Goal: Transaction & Acquisition: Purchase product/service

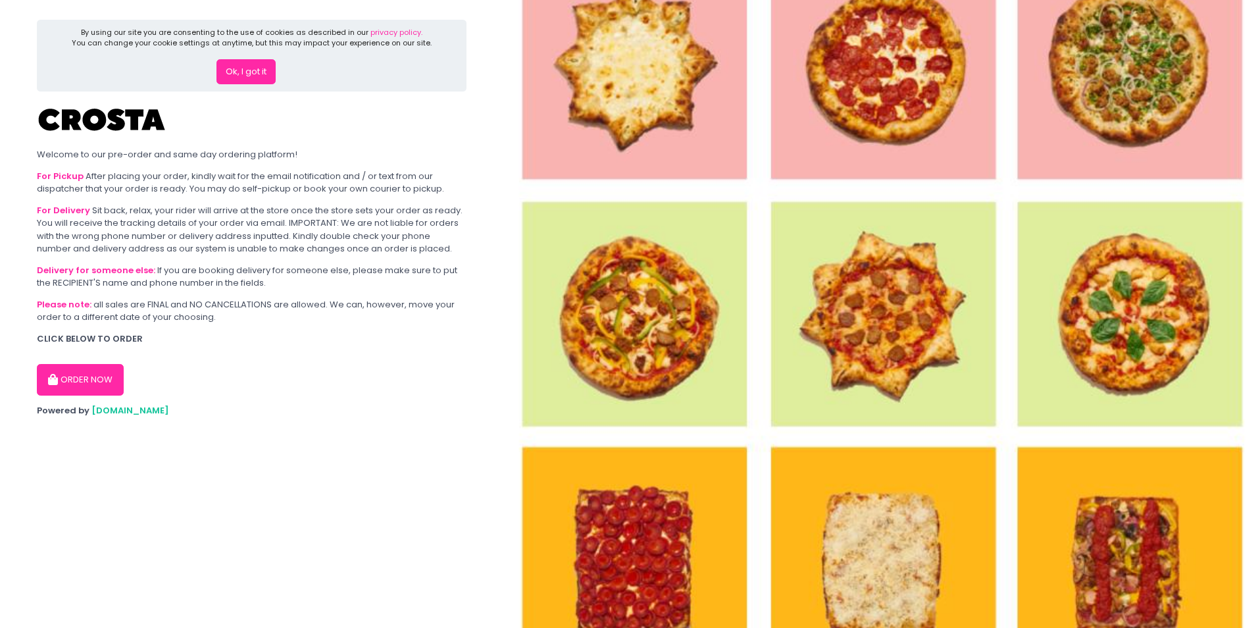
click at [253, 71] on button "Ok, I got it" at bounding box center [246, 71] width 59 height 25
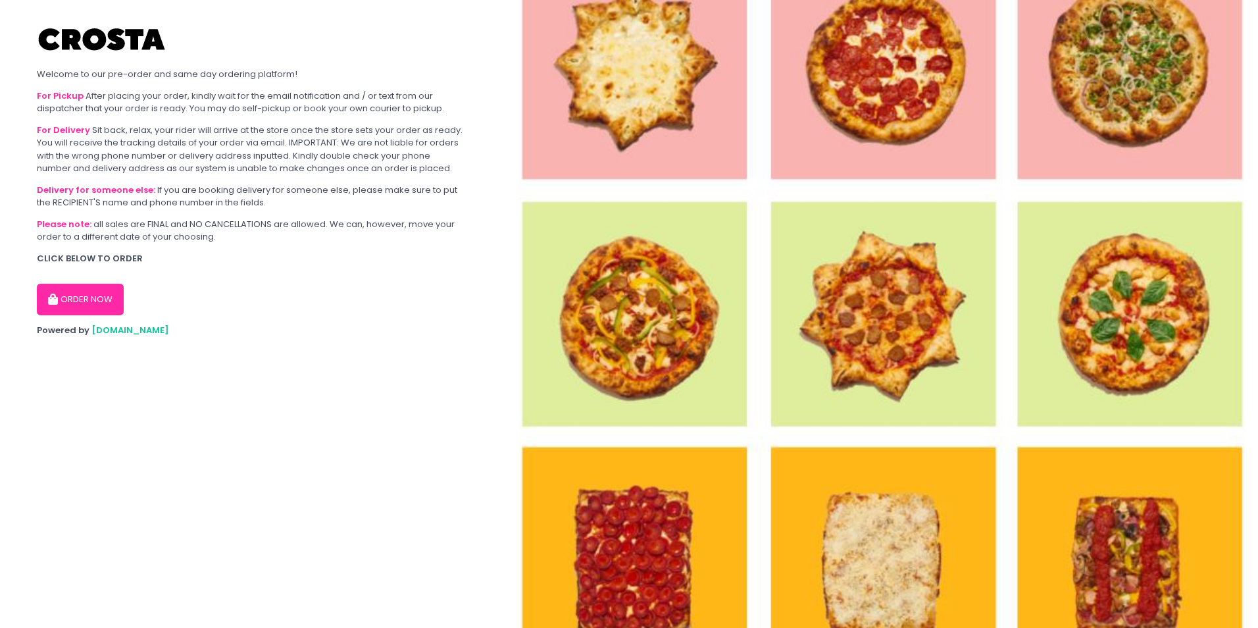
click at [85, 296] on button "ORDER NOW" at bounding box center [80, 300] width 87 height 32
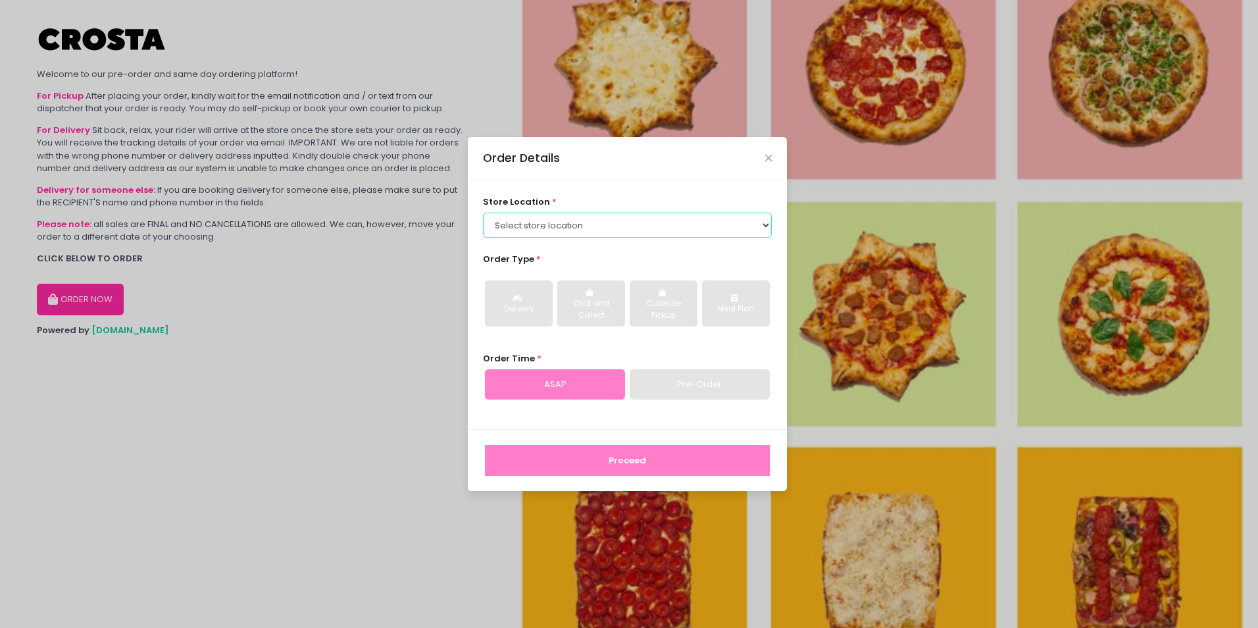
click at [723, 228] on select "Select store location [PERSON_NAME] Pizza - [PERSON_NAME] Pizza - [GEOGRAPHIC_D…" at bounding box center [628, 225] width 290 height 25
select select "5fabb2e53664a8677beaeb89"
click at [483, 213] on select "Select store location [PERSON_NAME] Pizza - [PERSON_NAME] Pizza - [GEOGRAPHIC_D…" at bounding box center [628, 225] width 290 height 25
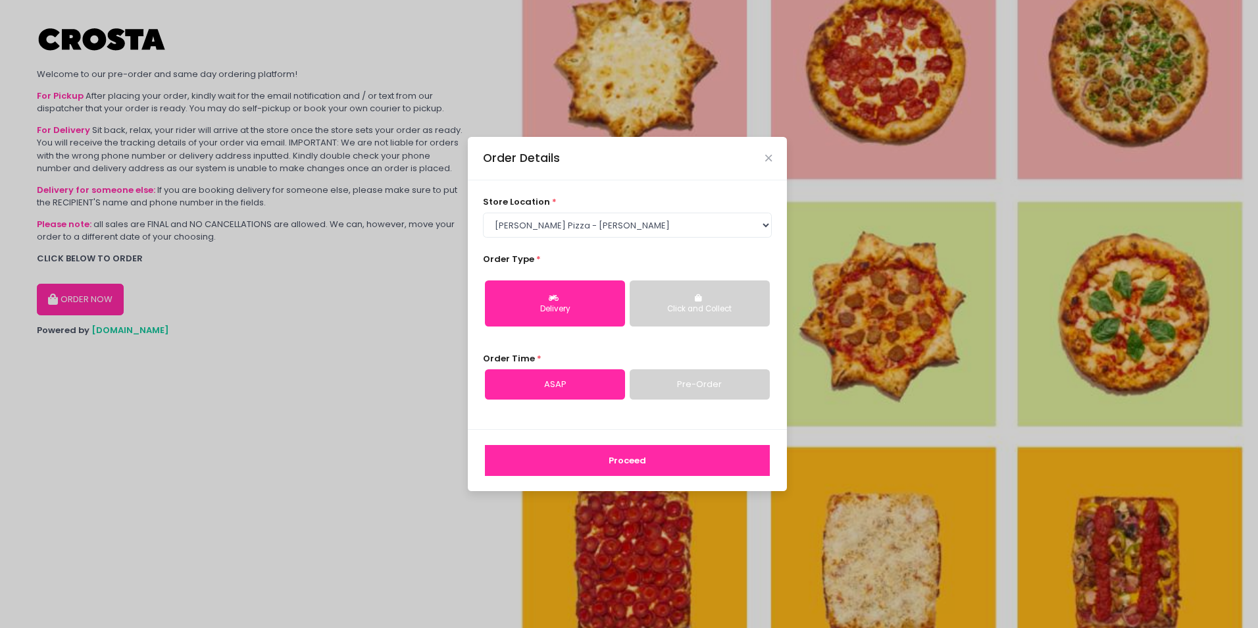
click at [574, 320] on button "Delivery" at bounding box center [555, 303] width 140 height 46
click at [683, 375] on link "Pre-Order" at bounding box center [700, 384] width 140 height 30
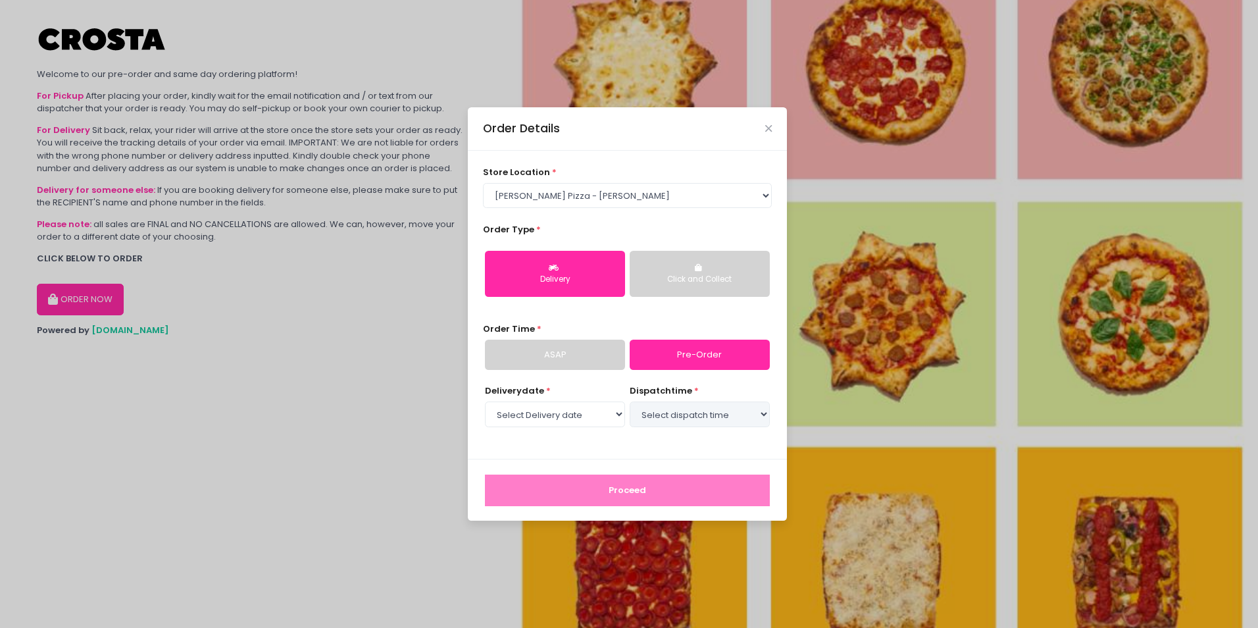
select select "[DATE]"
click at [568, 363] on link "ASAP" at bounding box center [555, 355] width 140 height 30
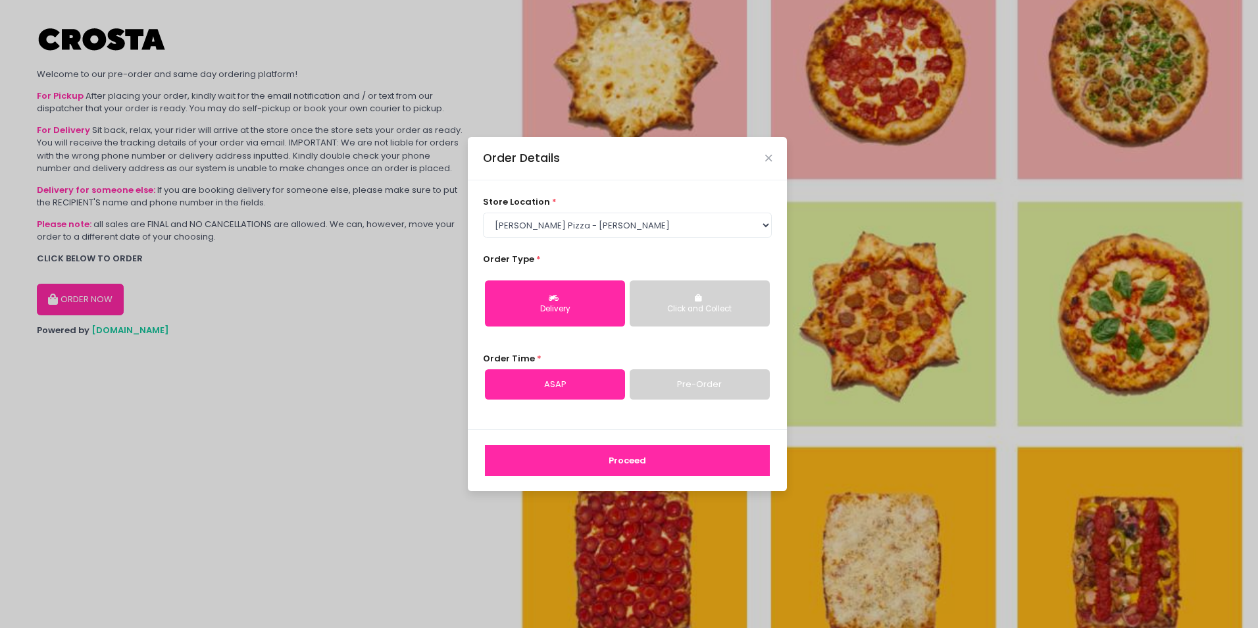
click at [661, 457] on button "Proceed" at bounding box center [627, 461] width 285 height 32
